Goal: Transaction & Acquisition: Download file/media

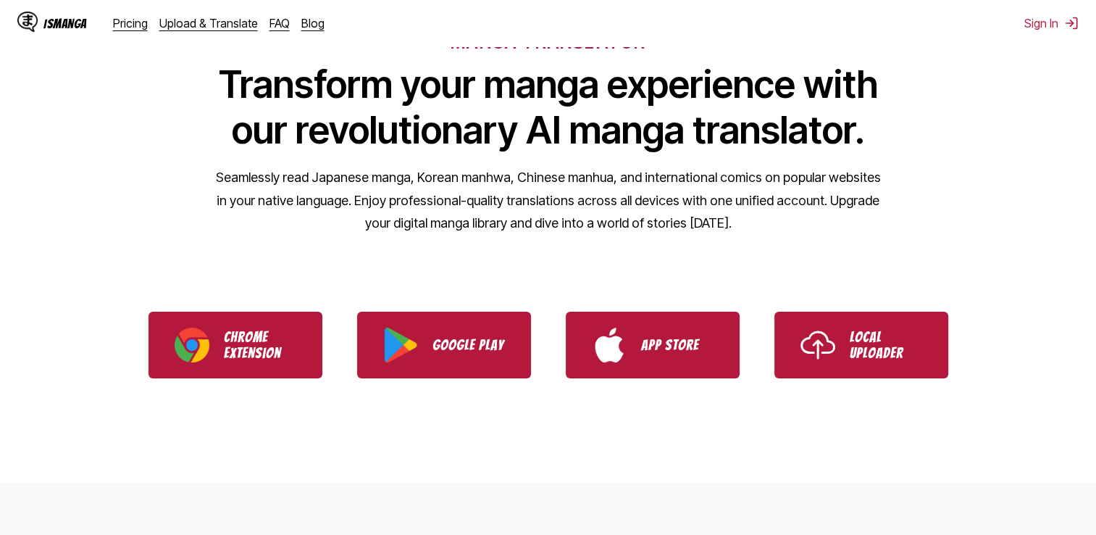
scroll to position [145, 0]
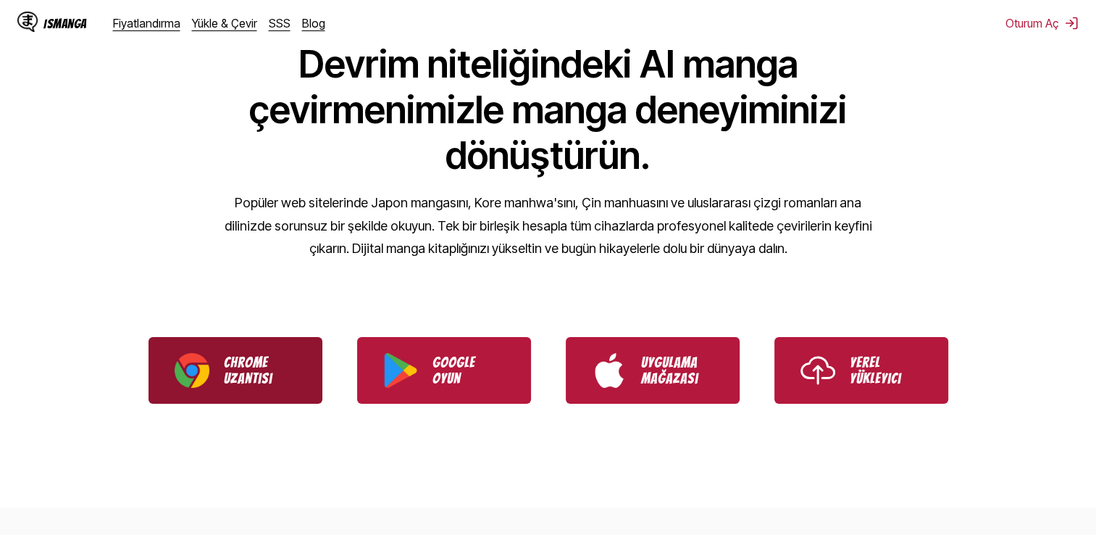
click at [308, 374] on link "Chrome Uzantısı" at bounding box center [236, 370] width 174 height 67
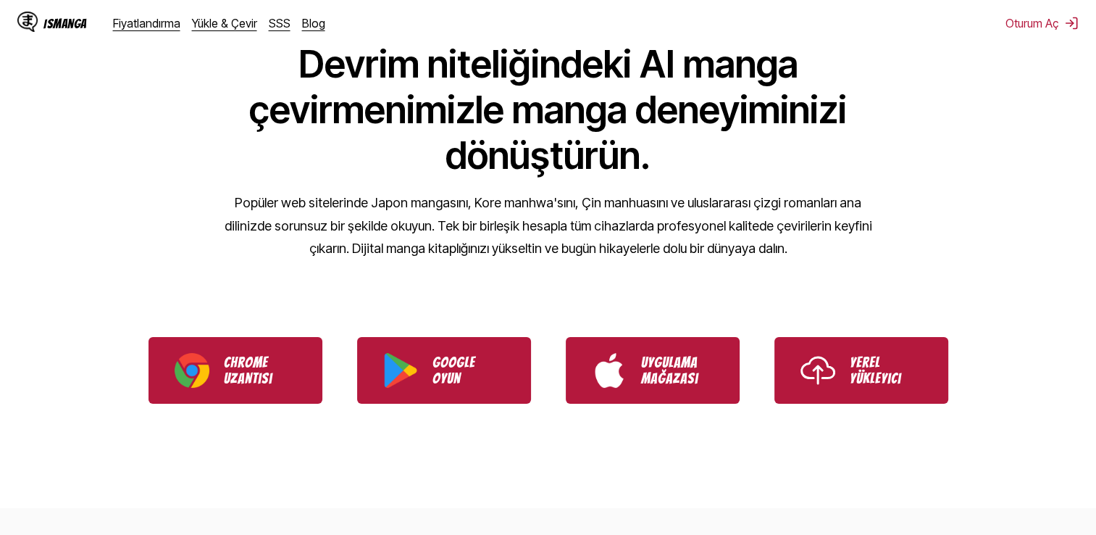
click at [957, 221] on div "MANGA ÇEVİRMENİ Devrim niteliğindeki AI manga çevirmenimizle manga deneyiminizi…" at bounding box center [548, 112] width 1096 height 322
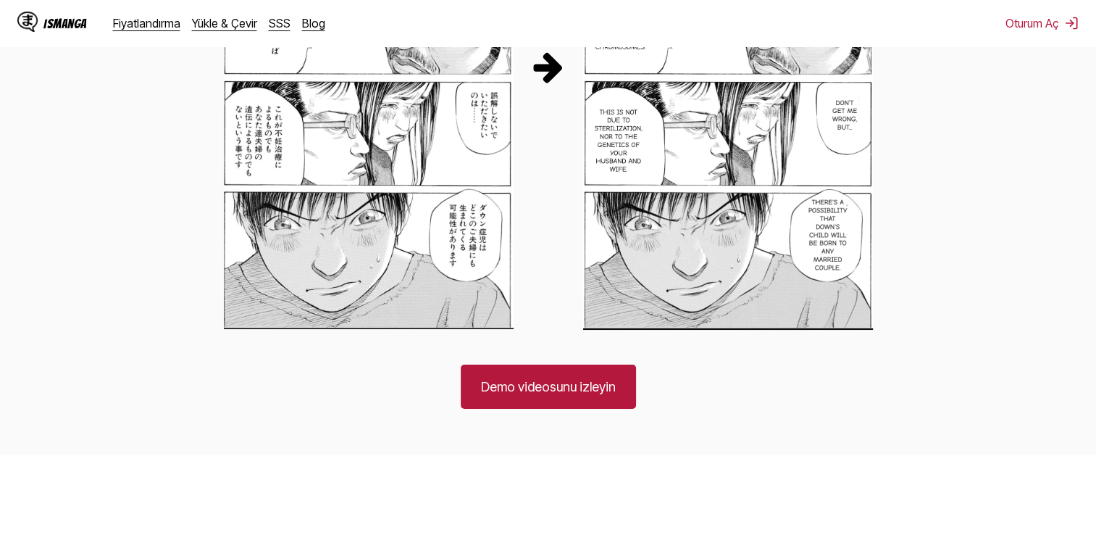
scroll to position [1015, 0]
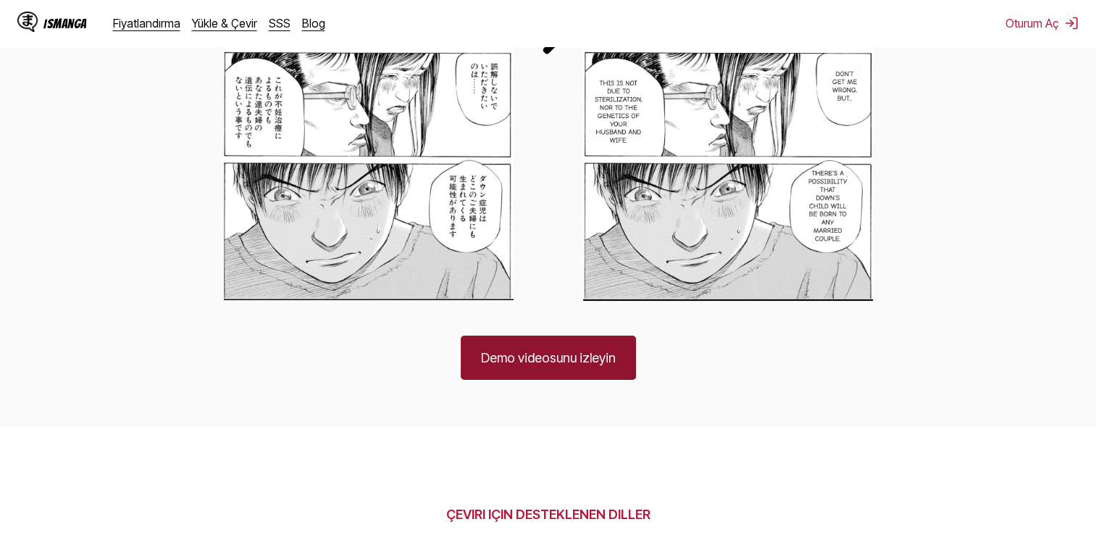
click at [523, 349] on link "Demo videosunu izleyin" at bounding box center [548, 358] width 175 height 44
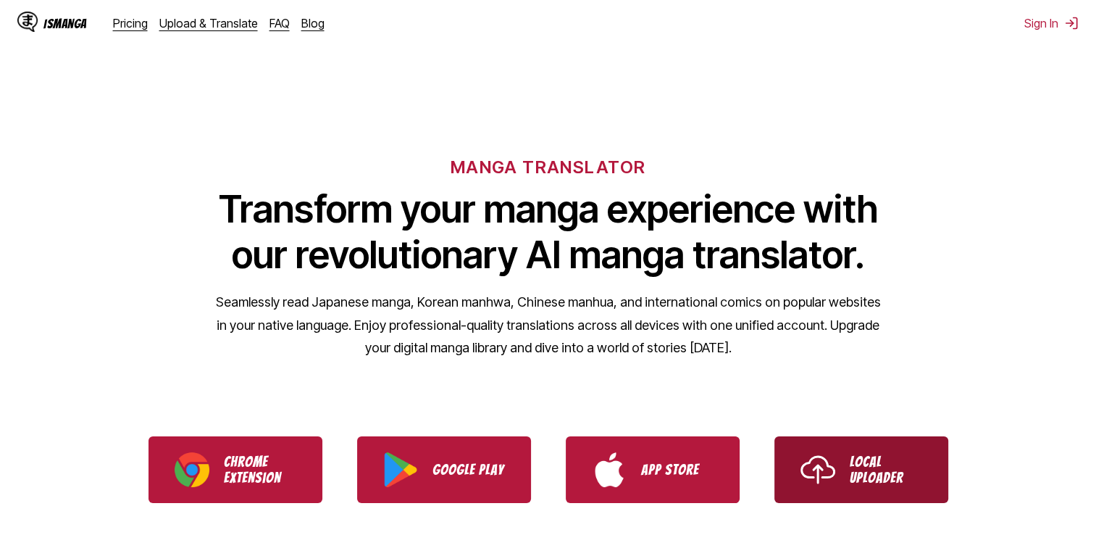
click at [861, 485] on p "Local Uploader" at bounding box center [886, 470] width 72 height 32
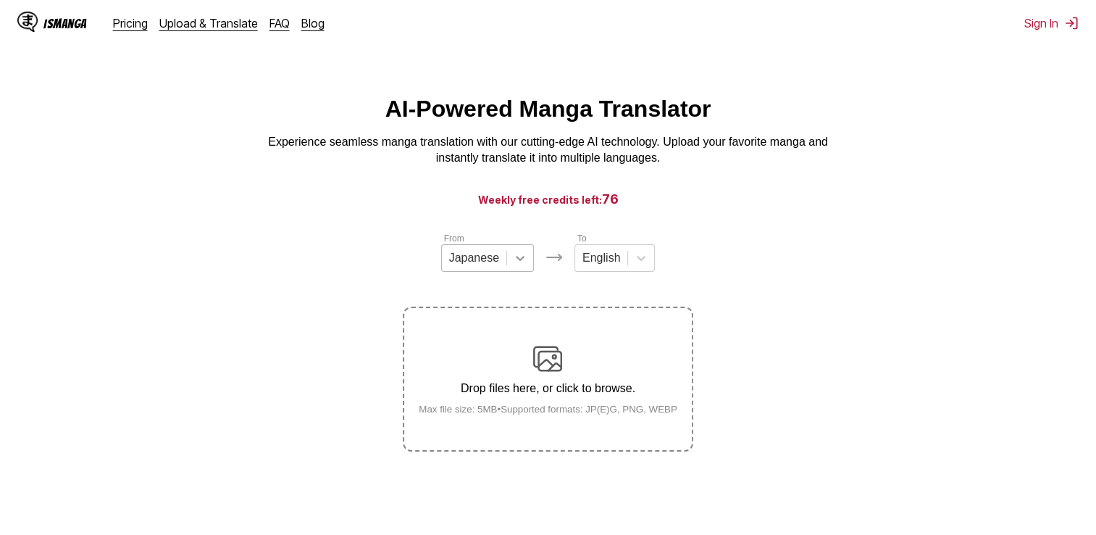
click at [519, 261] on icon at bounding box center [520, 258] width 9 height 5
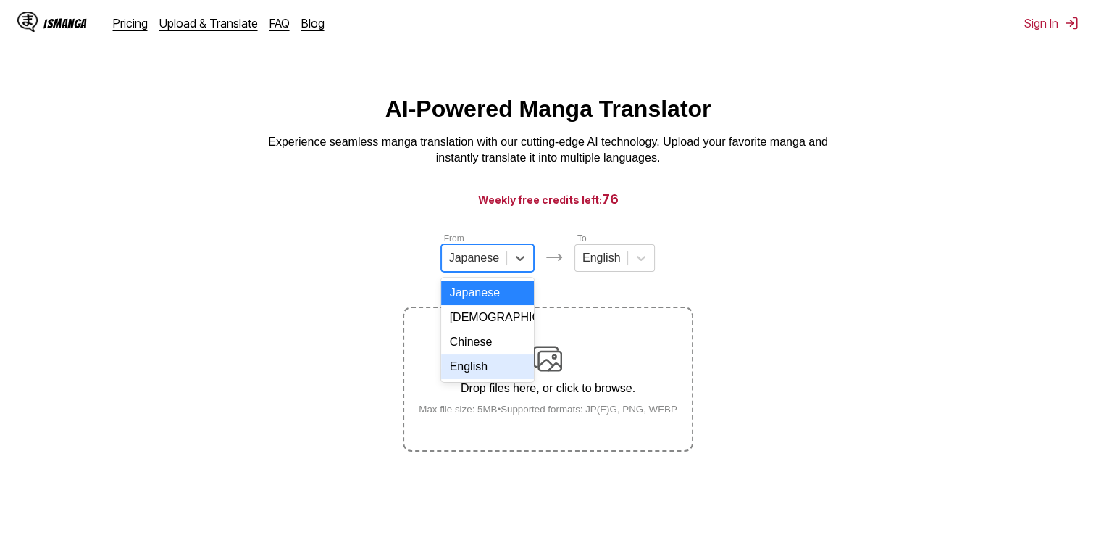
click at [494, 376] on div "English" at bounding box center [487, 366] width 93 height 25
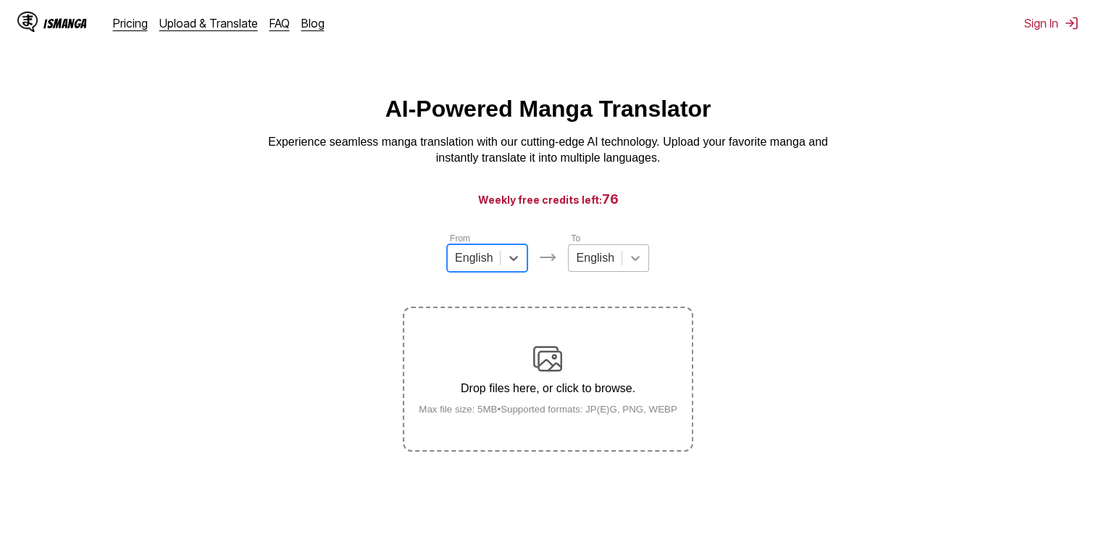
click at [628, 265] on icon at bounding box center [635, 258] width 14 height 14
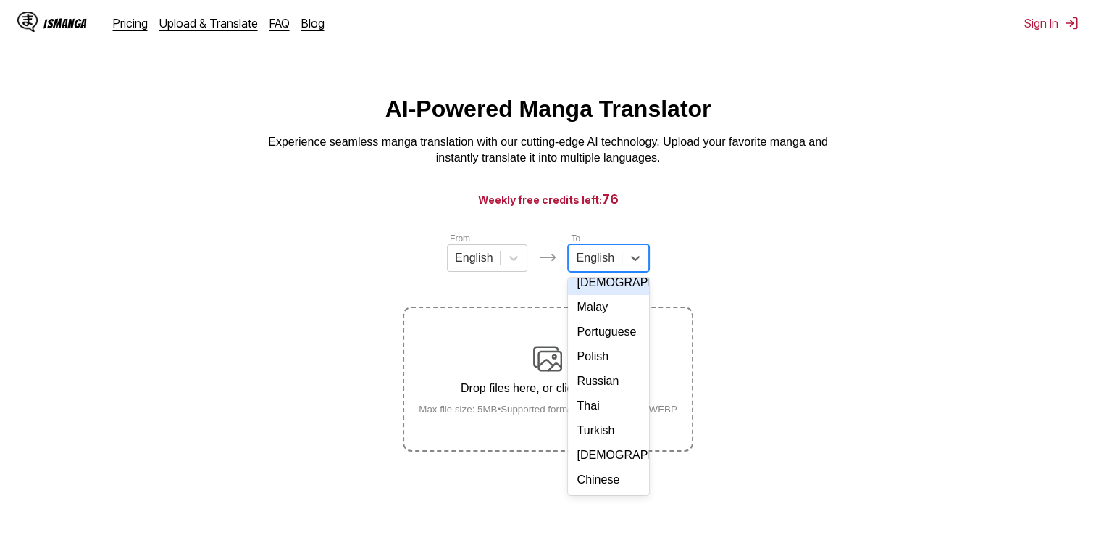
scroll to position [262, 0]
click at [600, 418] on div "Turkish" at bounding box center [608, 430] width 80 height 25
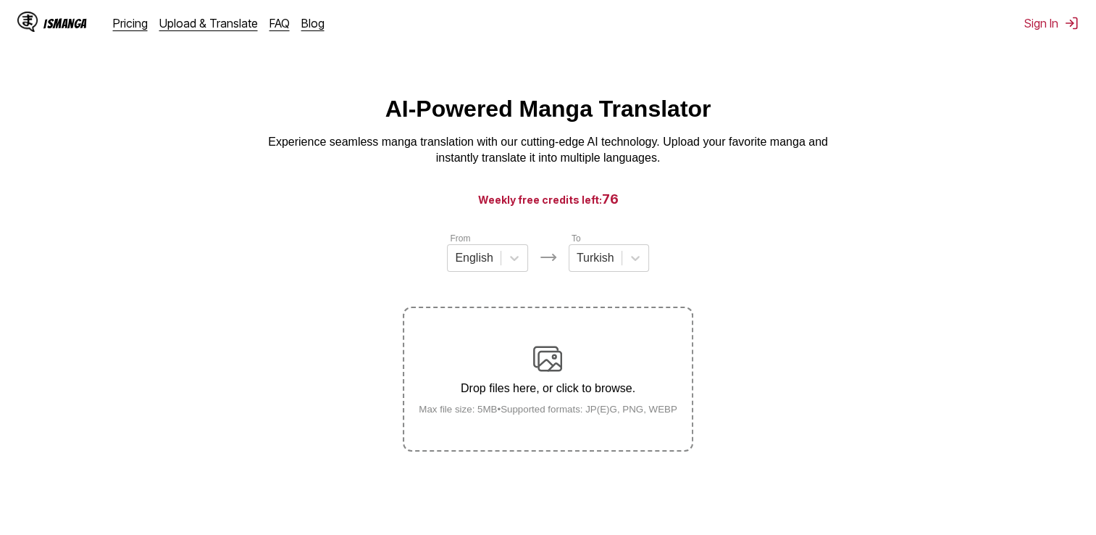
click at [559, 385] on p "Drop files here, or click to browse." at bounding box center [548, 388] width 282 height 13
click at [0, 0] on input "Drop files here, or click to browse. Max file size: 5MB • Supported formats: JP…" at bounding box center [0, 0] width 0 height 0
click at [51, 22] on div "IsManga" at bounding box center [64, 24] width 43 height 14
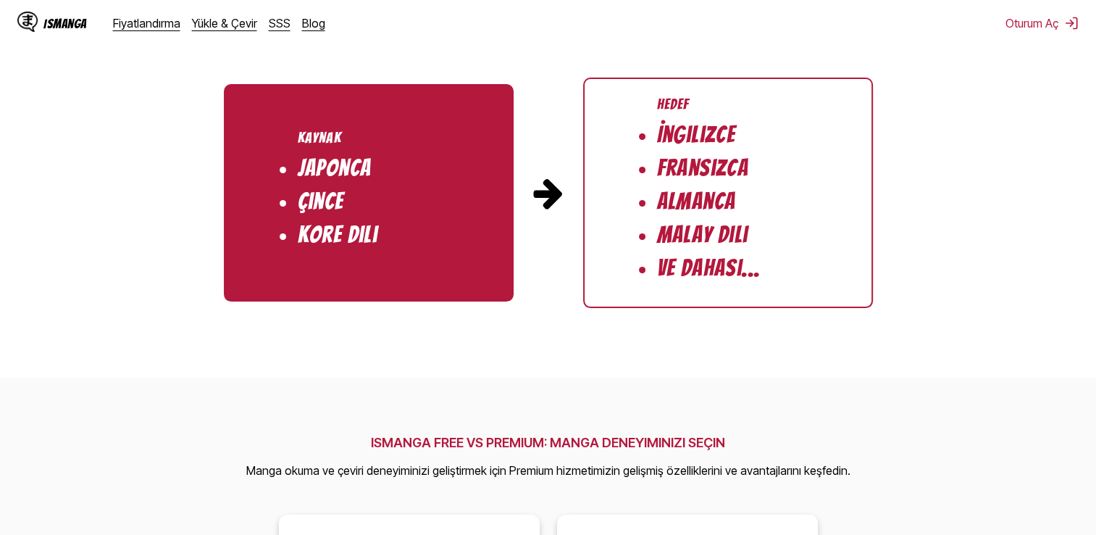
scroll to position [1812, 0]
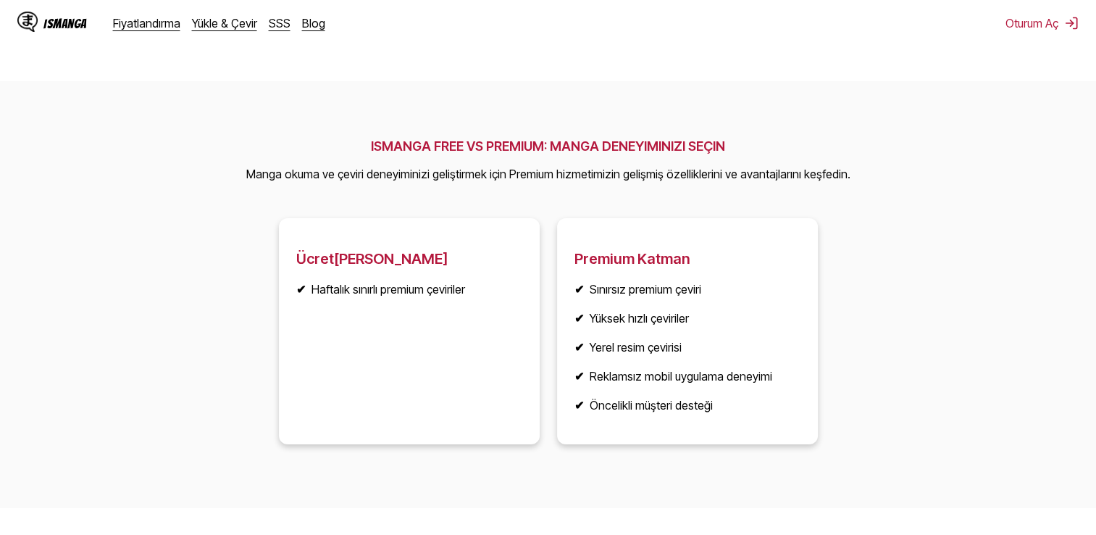
click at [592, 265] on h3 "Premium Katman" at bounding box center [688, 258] width 226 height 17
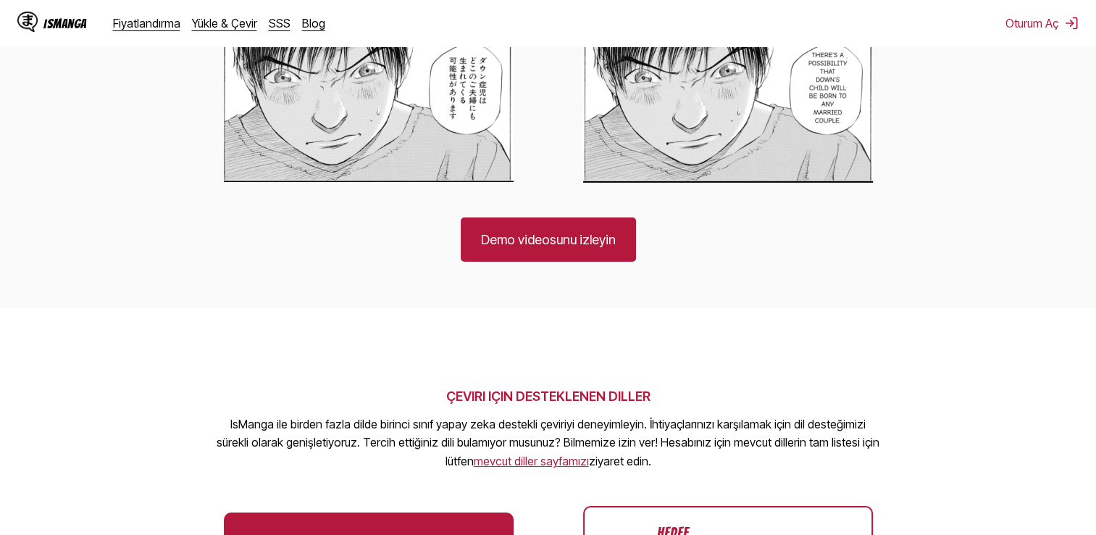
scroll to position [725, 0]
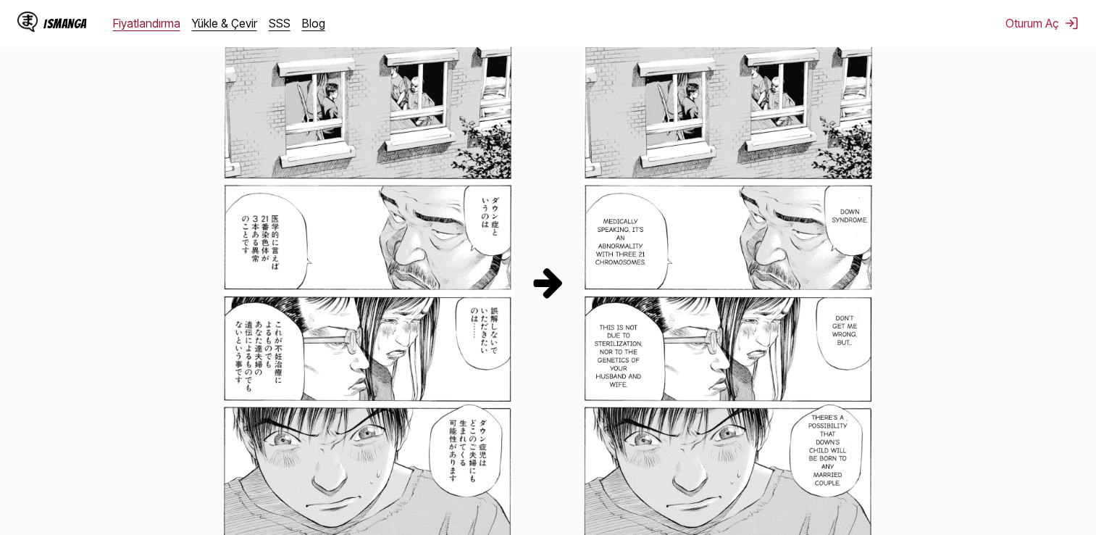
click at [149, 26] on link "Fiyatlandırma" at bounding box center [146, 23] width 67 height 14
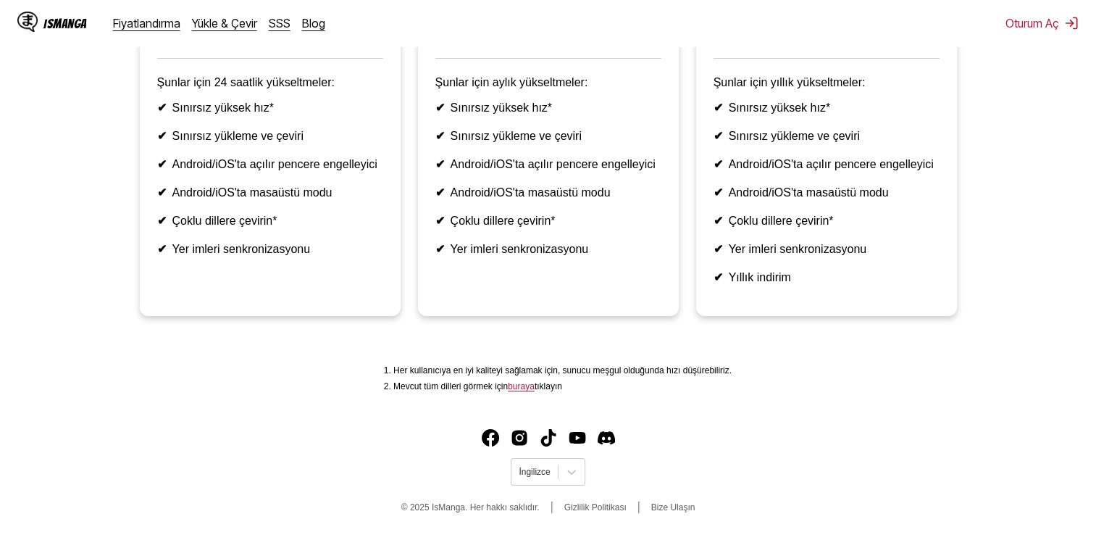
scroll to position [363, 0]
